Goal: Task Accomplishment & Management: Use online tool/utility

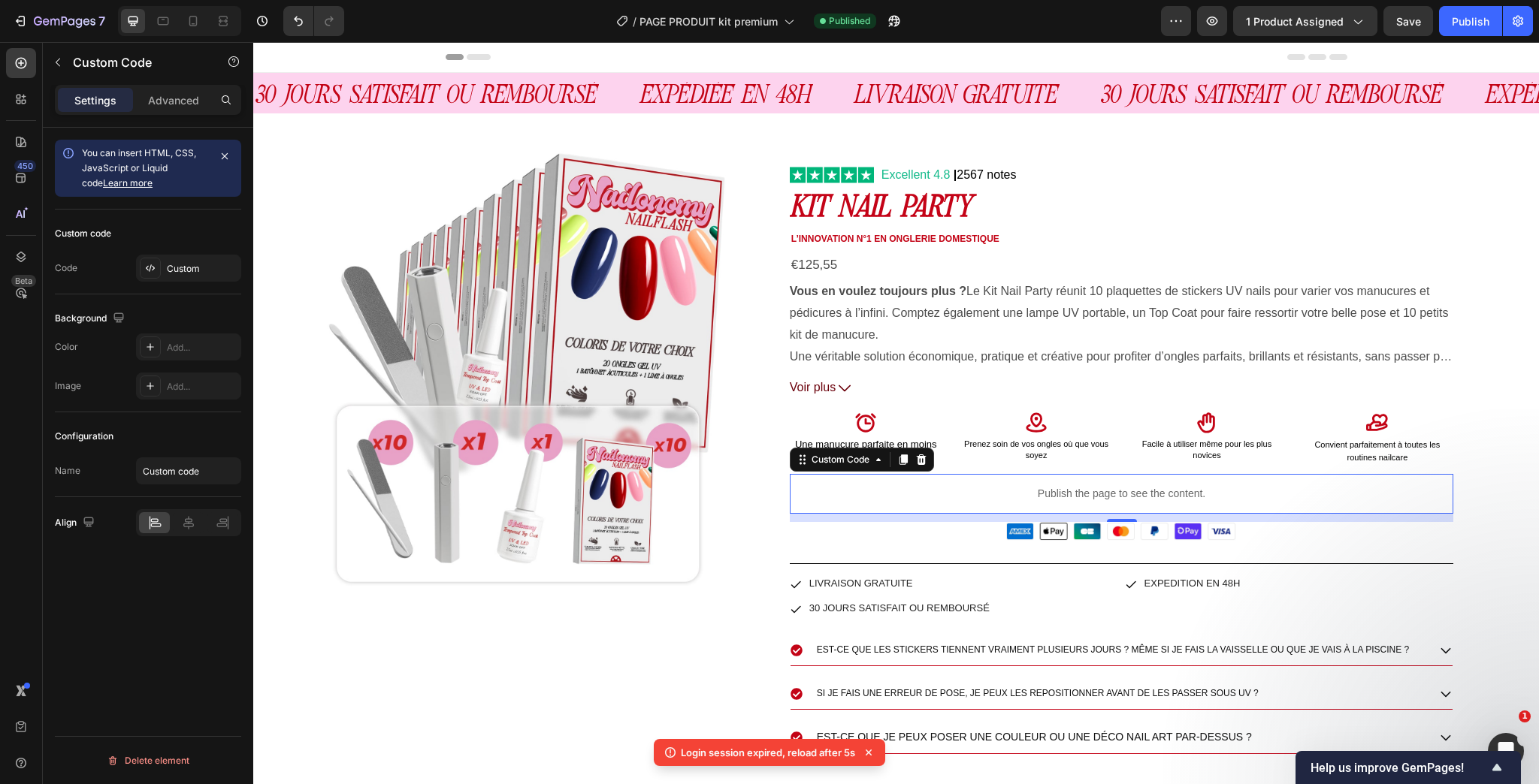
click at [1020, 491] on p "Publish the page to see the content." at bounding box center [1122, 494] width 664 height 16
click at [189, 276] on div "Custom" at bounding box center [188, 268] width 106 height 27
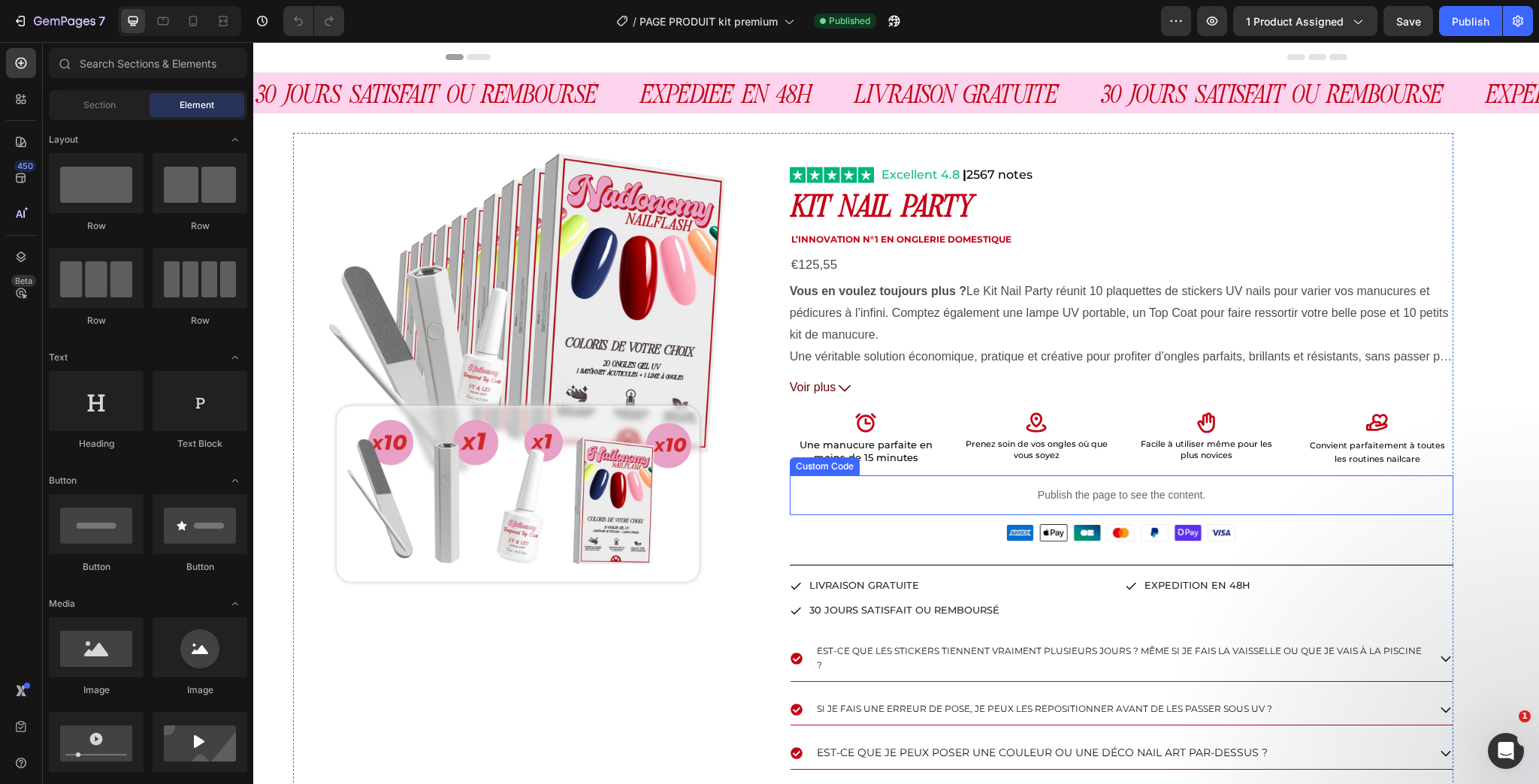
click at [1124, 498] on p "Publish the page to see the content." at bounding box center [1122, 495] width 664 height 16
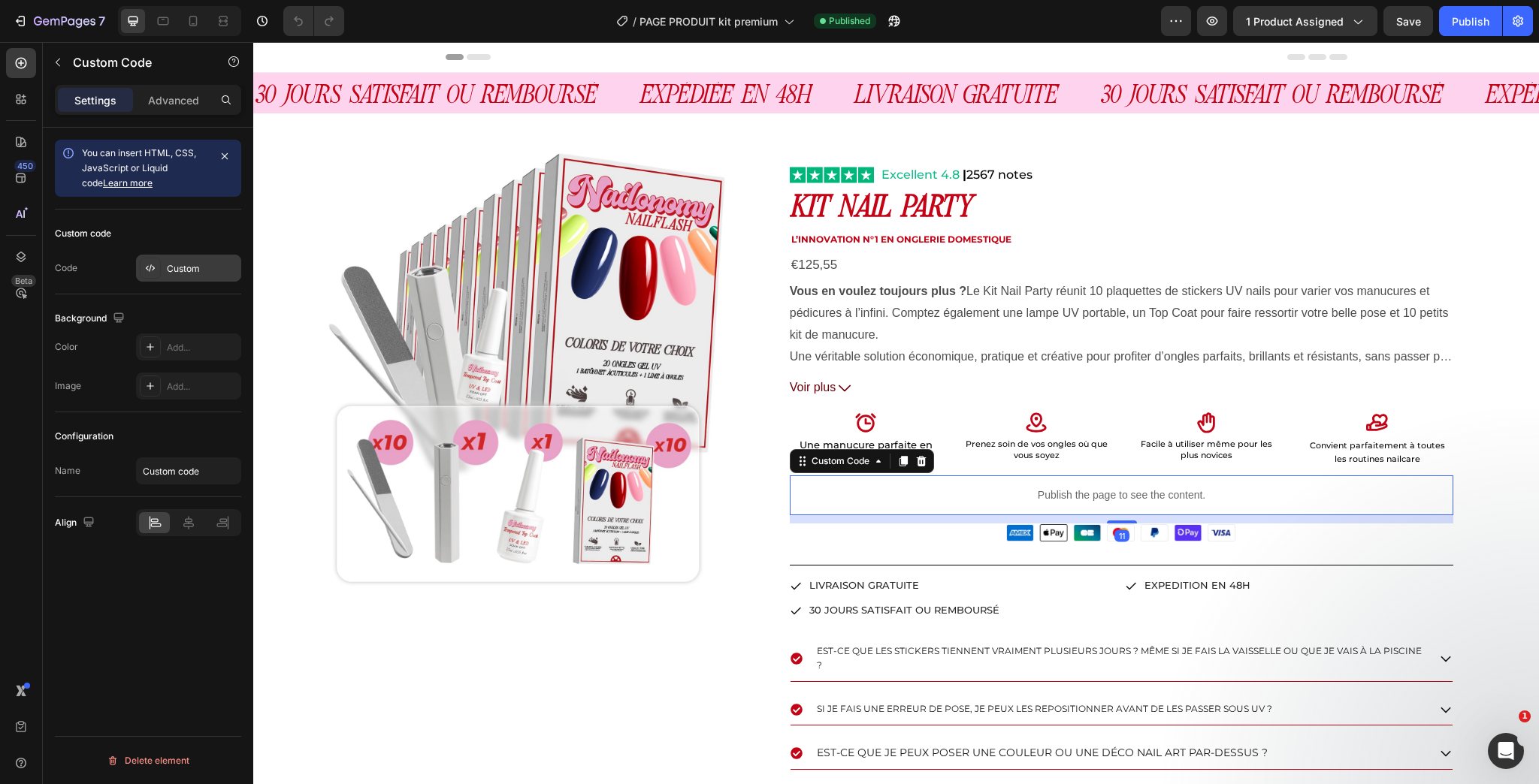
click at [204, 271] on div "Custom" at bounding box center [202, 268] width 71 height 13
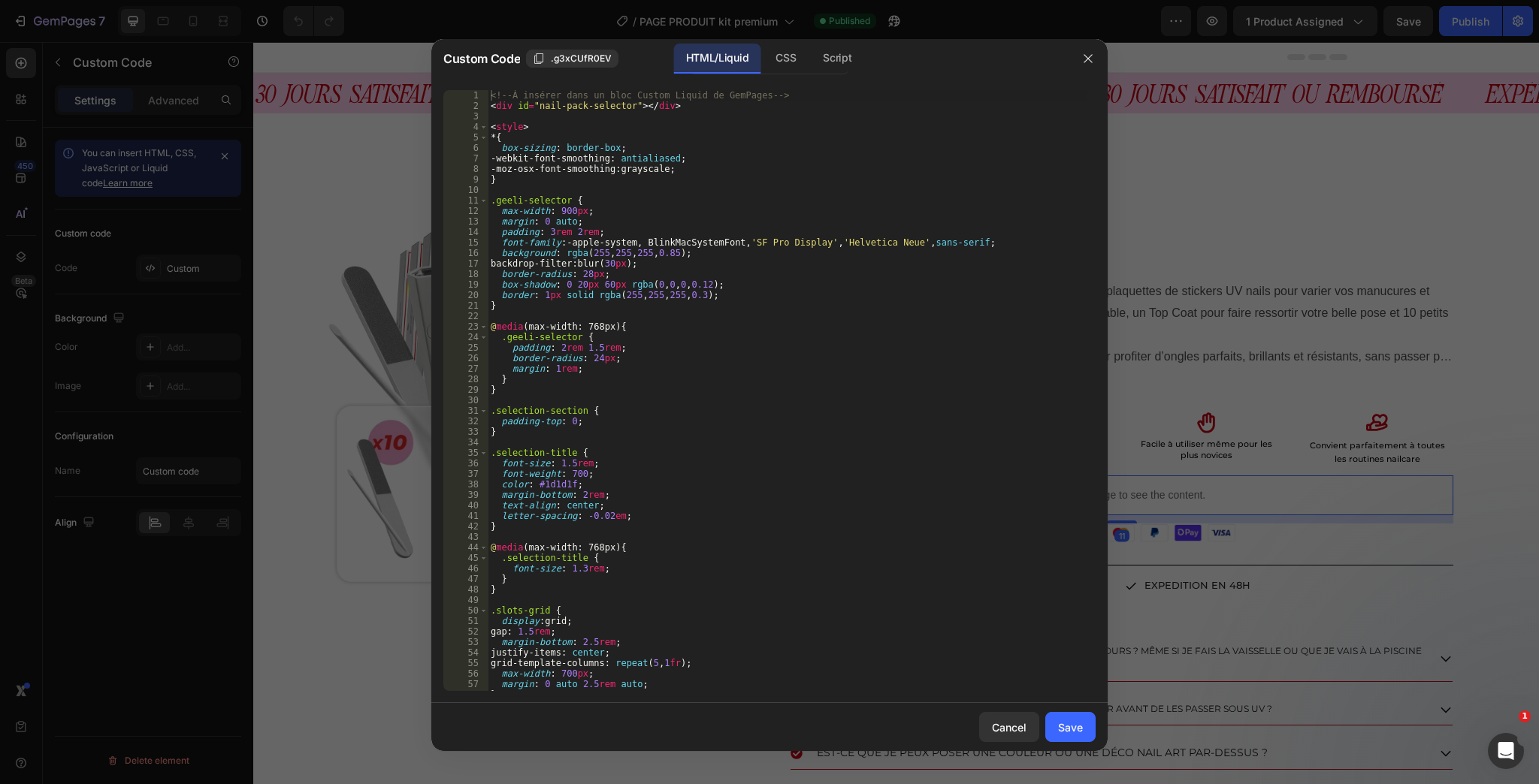
click at [712, 313] on div "<!-- À insérer dans un bloc Custom Liquid de GemPages --> < div id = "nail-pack…" at bounding box center [787, 402] width 598 height 622
type textarea "}); </script>"
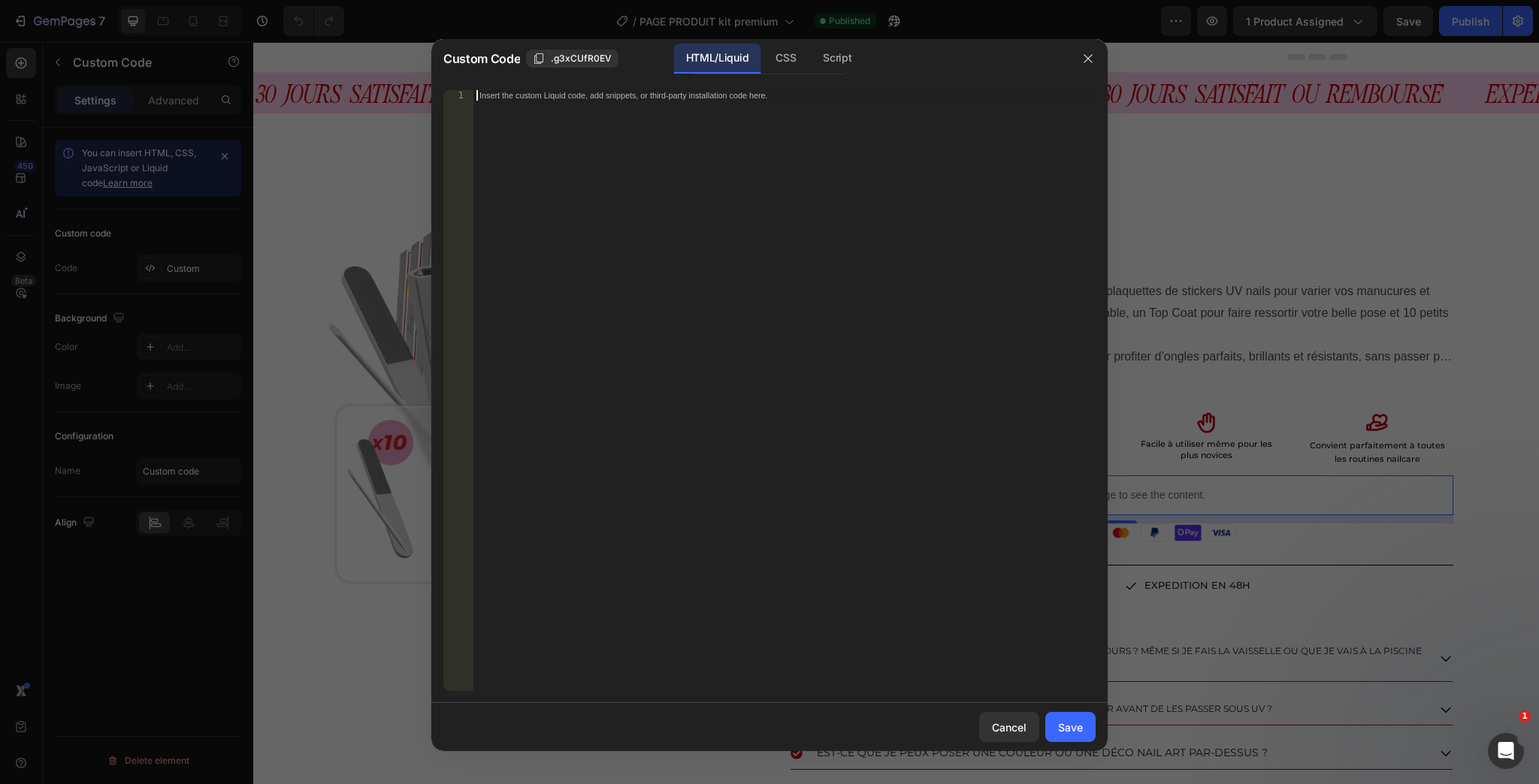
paste textarea "</script>"
type textarea "</script>"
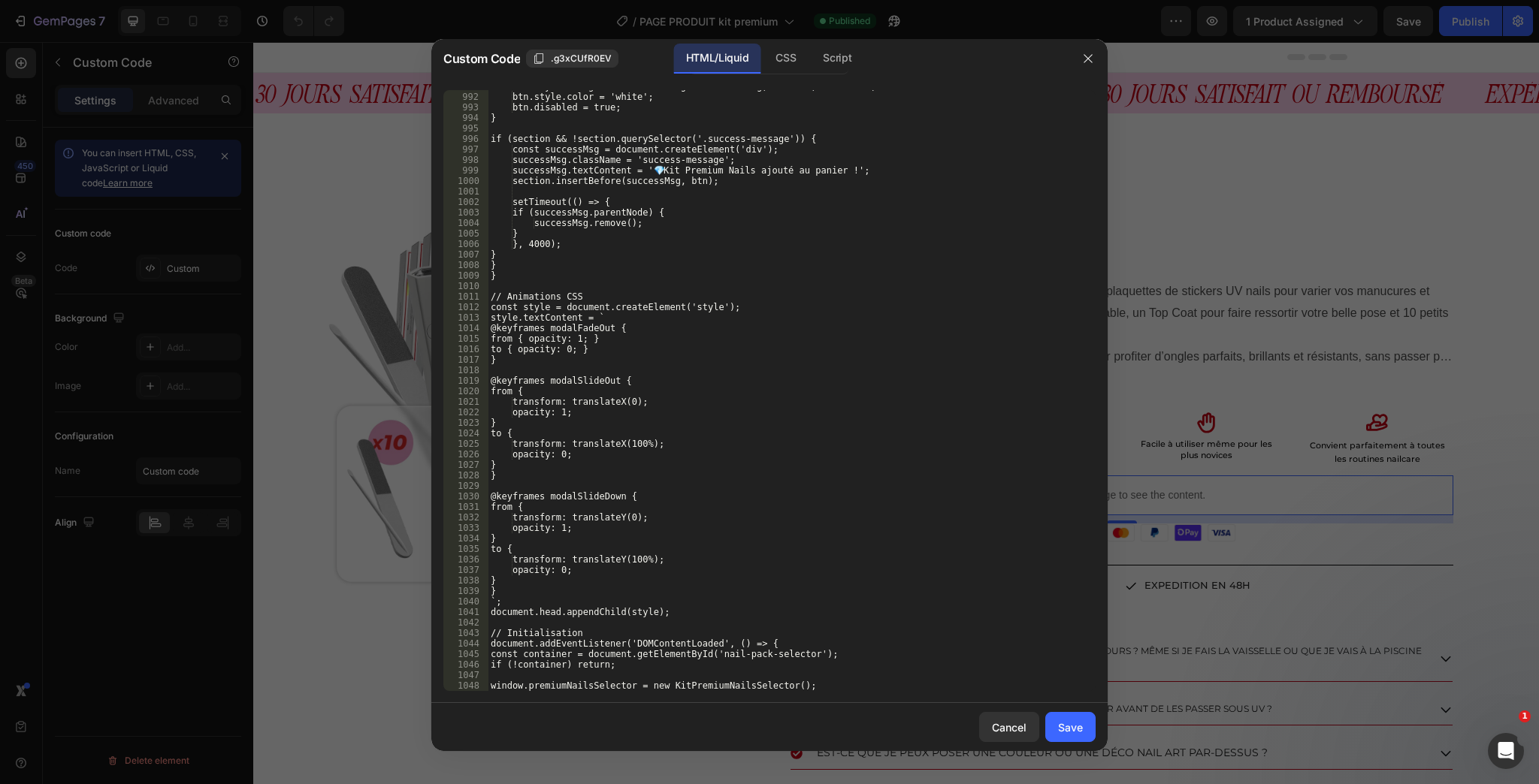
scroll to position [10441, 0]
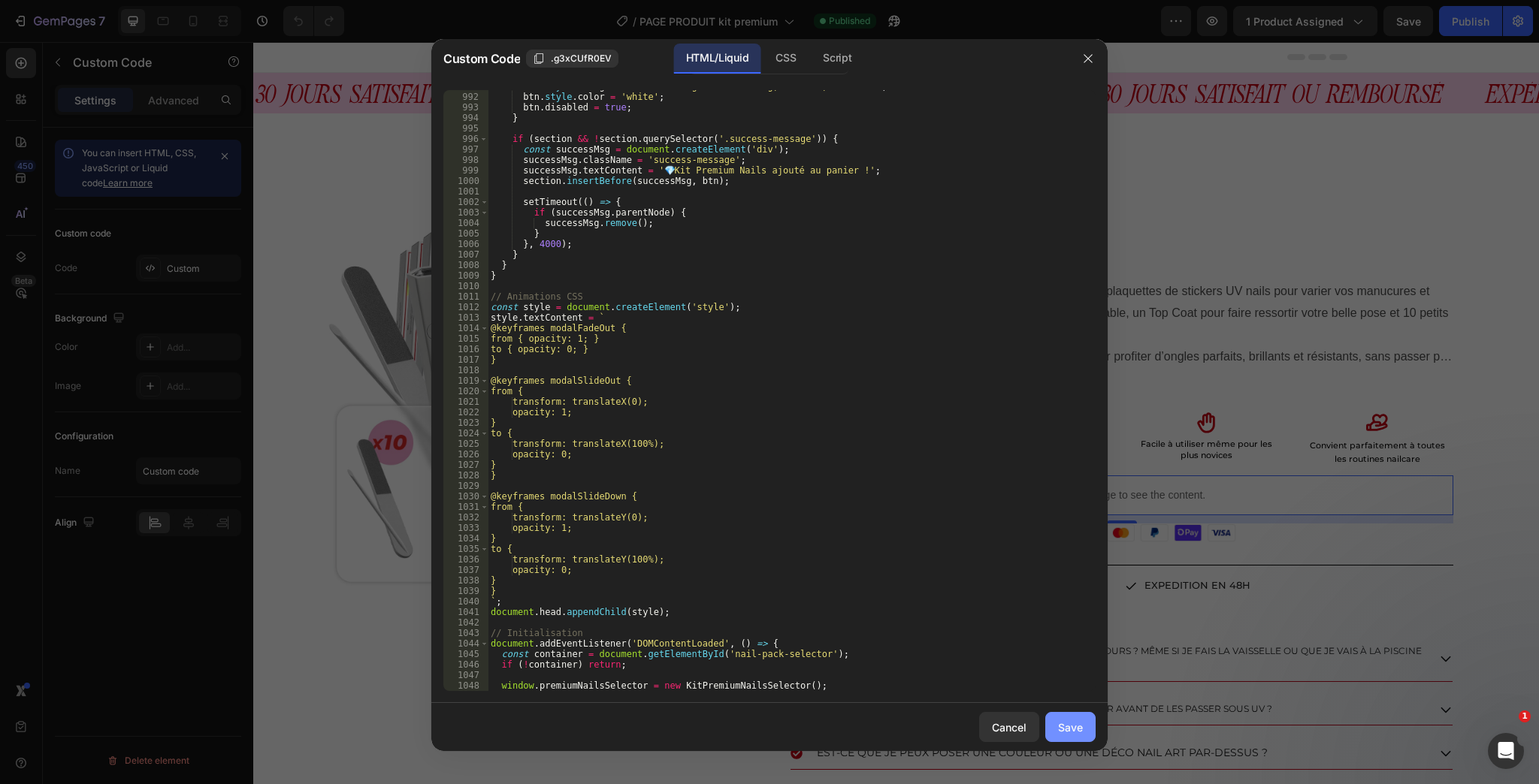
click at [1064, 721] on div "Save" at bounding box center [1070, 728] width 25 height 16
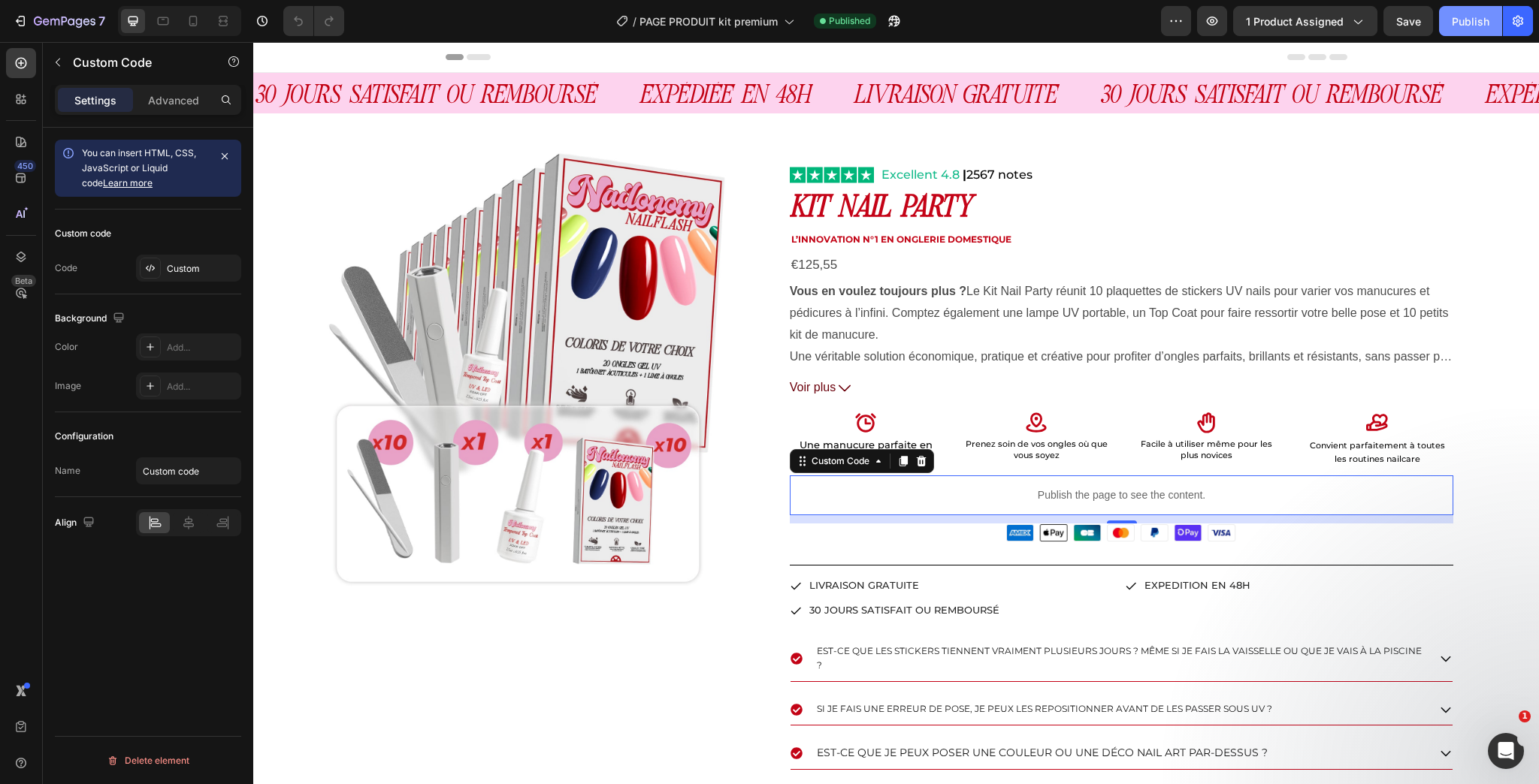
click at [1468, 22] on div "Publish" at bounding box center [1470, 21] width 37 height 16
click at [1457, 14] on div "Publish" at bounding box center [1470, 21] width 37 height 16
